Goal: Task Accomplishment & Management: Use online tool/utility

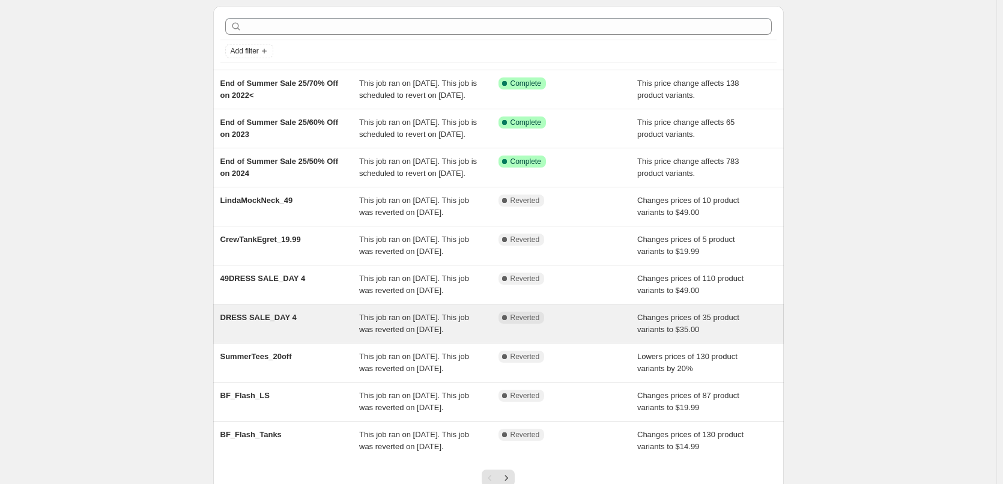
scroll to position [60, 0]
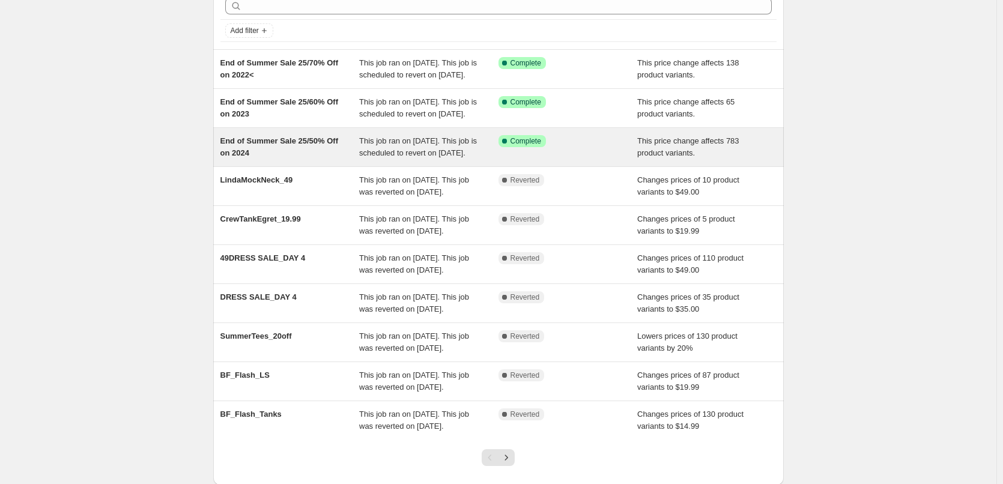
click at [293, 157] on span "End of Summer Sale 25/50% Off on 2024" at bounding box center [279, 146] width 118 height 21
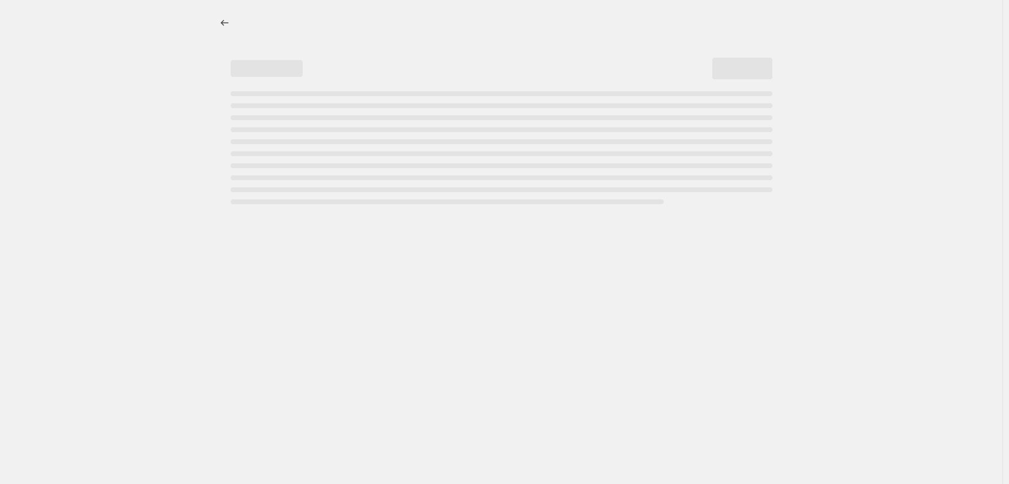
select select "pcap"
select select "no_change"
select select "tag"
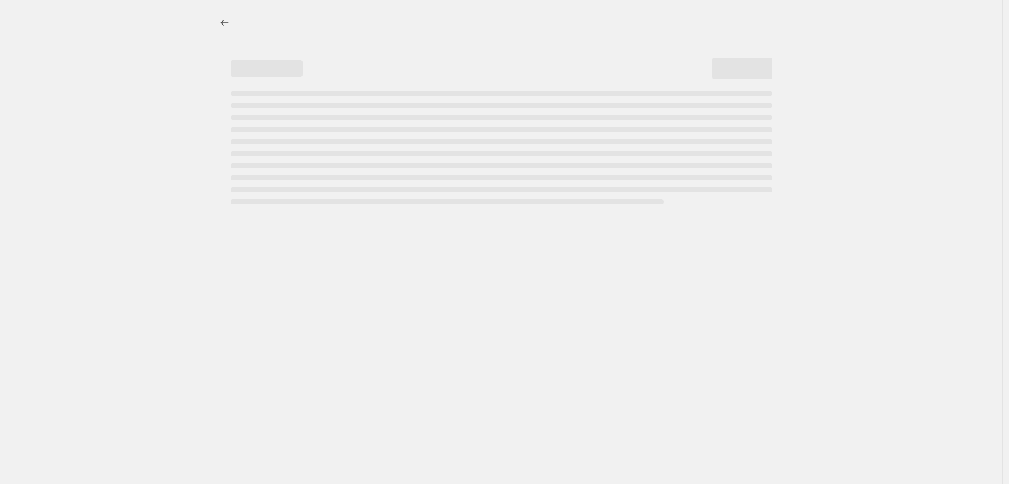
select select "tag"
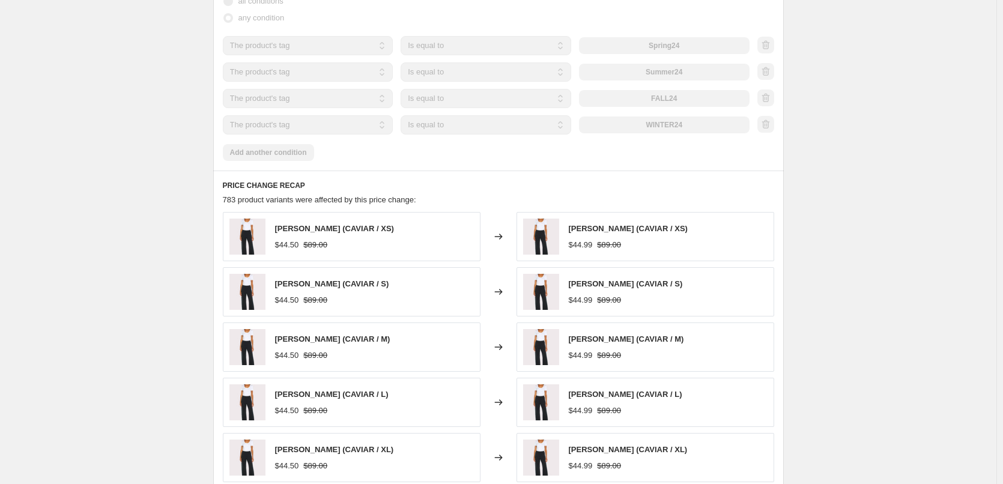
scroll to position [841, 0]
